Goal: Task Accomplishment & Management: Complete application form

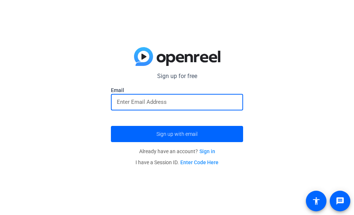
click at [191, 104] on input "email" at bounding box center [177, 101] width 121 height 9
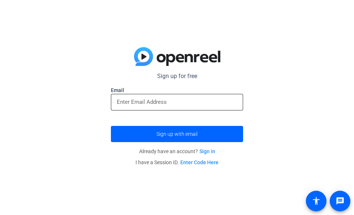
click at [193, 102] on input "email" at bounding box center [177, 101] width 121 height 9
click at [207, 105] on input "email" at bounding box center [177, 101] width 121 height 9
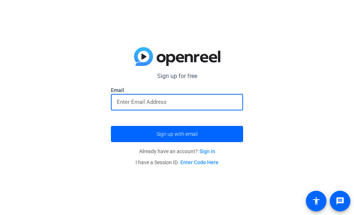
paste input "[PERSON_NAME][EMAIL_ADDRESS][DOMAIN_NAME]"
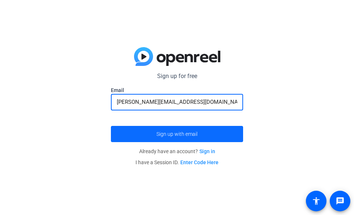
type input "[PERSON_NAME][EMAIL_ADDRESS][DOMAIN_NAME]"
click at [212, 137] on span "submit" at bounding box center [177, 134] width 132 height 18
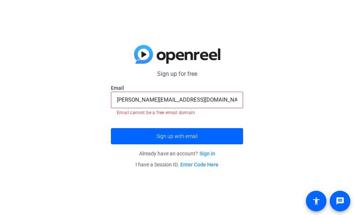
click at [209, 101] on input "[PERSON_NAME][EMAIL_ADDRESS][DOMAIN_NAME]" at bounding box center [177, 99] width 121 height 9
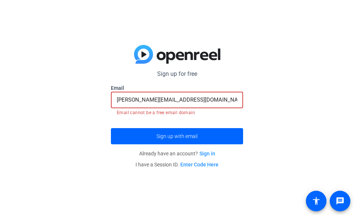
click at [209, 101] on input "[PERSON_NAME][EMAIL_ADDRESS][DOMAIN_NAME]" at bounding box center [177, 99] width 121 height 9
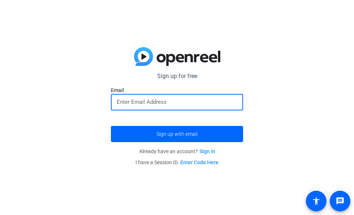
click at [205, 163] on link "Enter Code Here" at bounding box center [199, 162] width 38 height 6
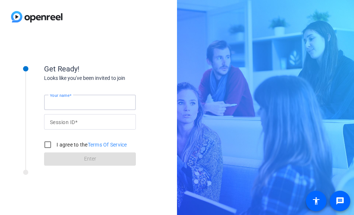
click at [104, 105] on input "Your name" at bounding box center [90, 102] width 80 height 9
paste input "[PERSON_NAME][EMAIL_ADDRESS][DOMAIN_NAME]"
type input "[PERSON_NAME][EMAIL_ADDRESS][DOMAIN_NAME]"
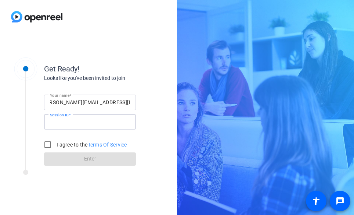
scroll to position [0, 0]
click at [103, 120] on input "Session ID" at bounding box center [90, 121] width 80 height 9
drag, startPoint x: 94, startPoint y: 121, endPoint x: 86, endPoint y: 122, distance: 8.3
click at [86, 122] on input "qq" at bounding box center [90, 121] width 80 height 9
type input "qq888888"
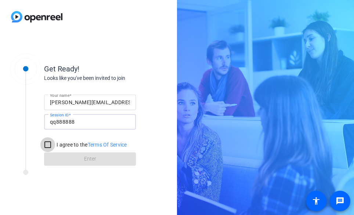
click at [48, 141] on input "I agree to the Terms Of Service" at bounding box center [47, 144] width 15 height 15
checkbox input "true"
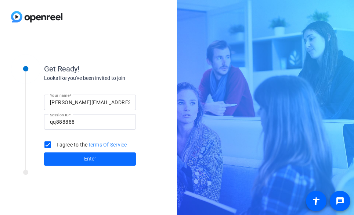
click at [57, 154] on span at bounding box center [90, 159] width 92 height 18
